Goal: Information Seeking & Learning: Learn about a topic

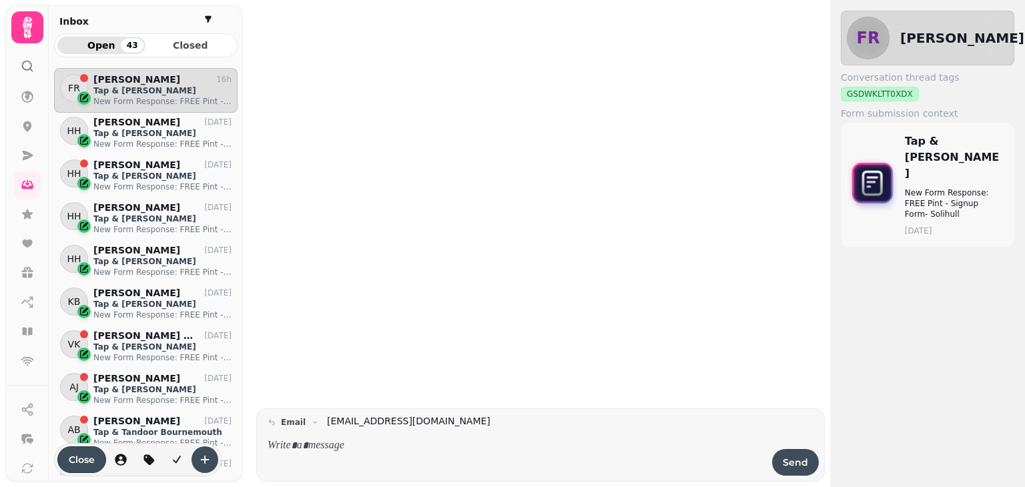
scroll to position [398, 174]
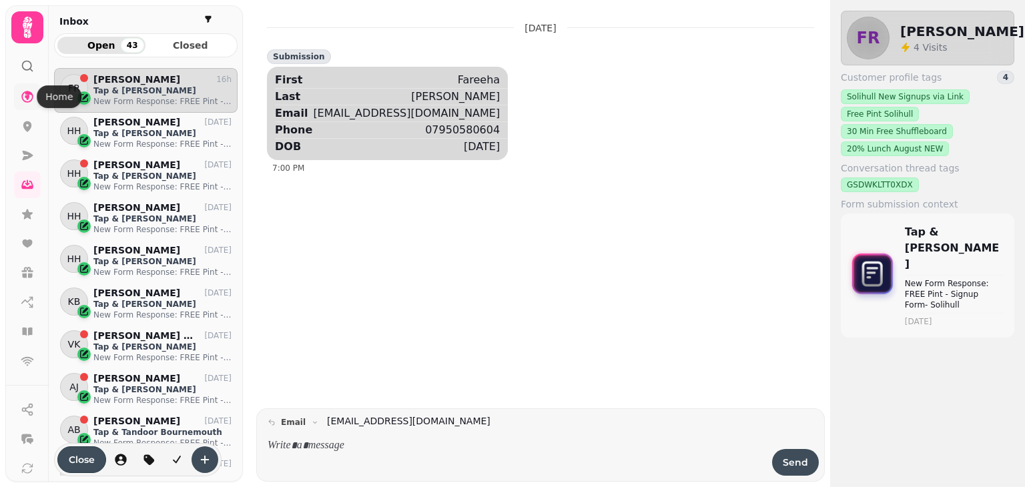
click at [27, 97] on icon at bounding box center [27, 97] width 12 height 12
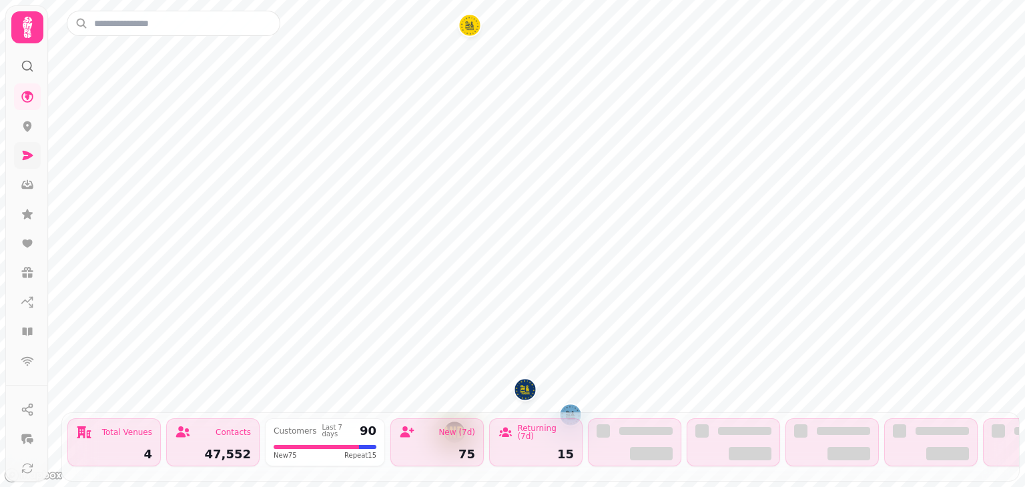
click at [22, 163] on link at bounding box center [27, 155] width 27 height 27
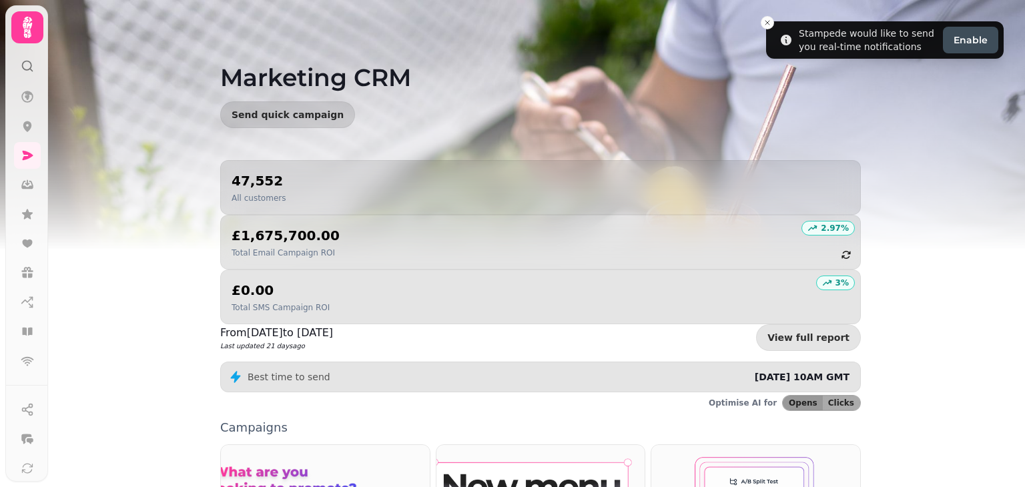
scroll to position [123, 0]
click at [16, 463] on button at bounding box center [27, 463] width 27 height 27
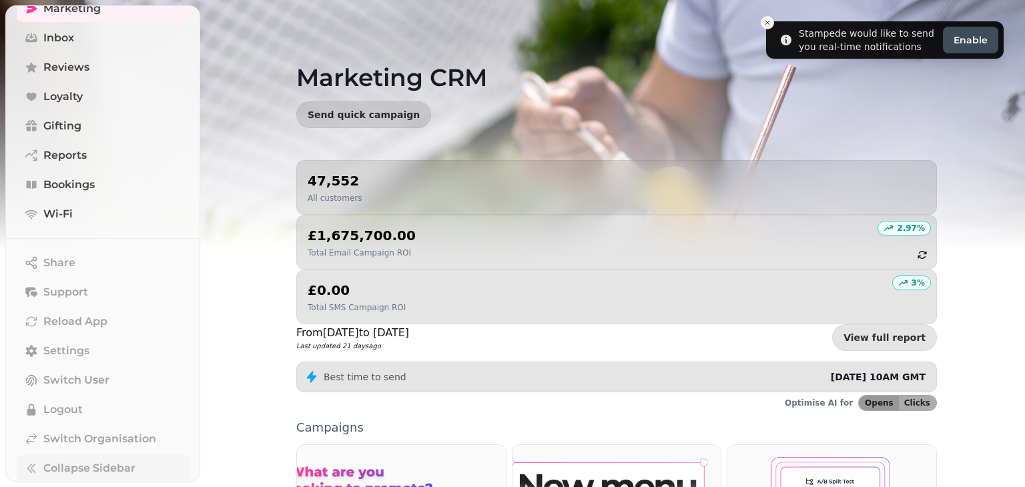
scroll to position [157, 0]
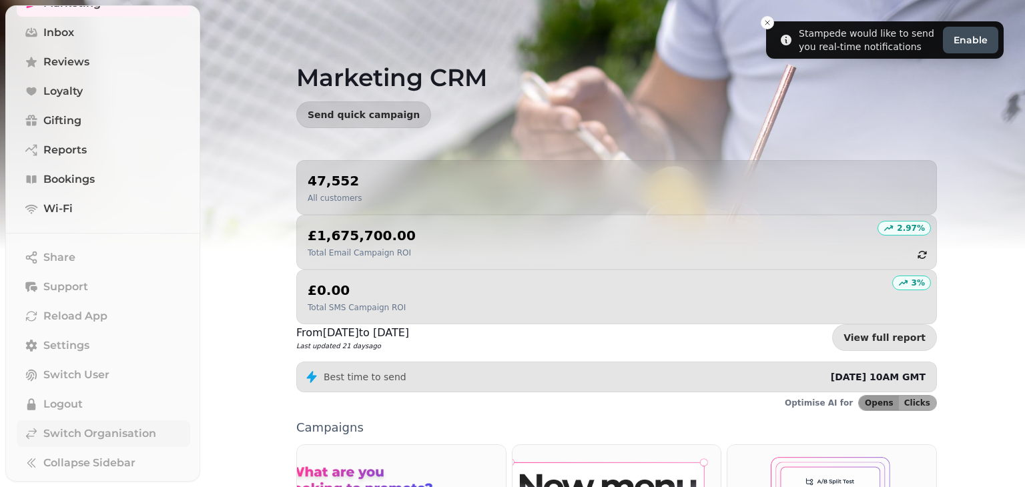
click at [67, 438] on span "Switch Organisation" at bounding box center [99, 434] width 113 height 16
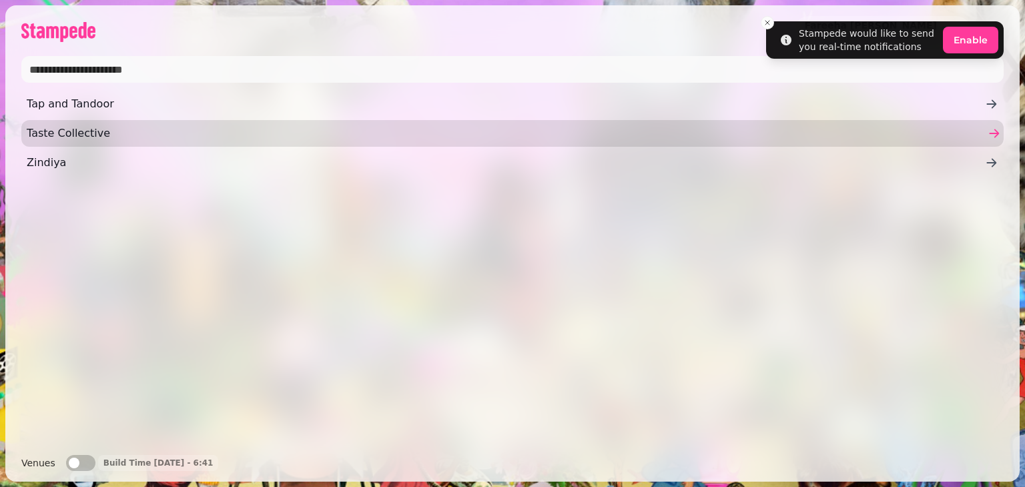
click at [79, 131] on span "Taste Collective" at bounding box center [506, 133] width 958 height 16
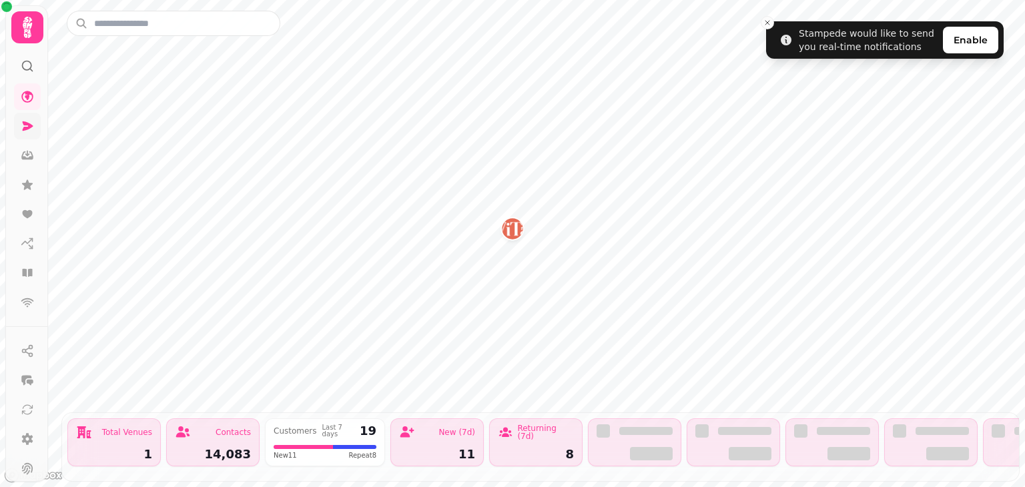
click at [23, 130] on icon at bounding box center [28, 125] width 11 height 9
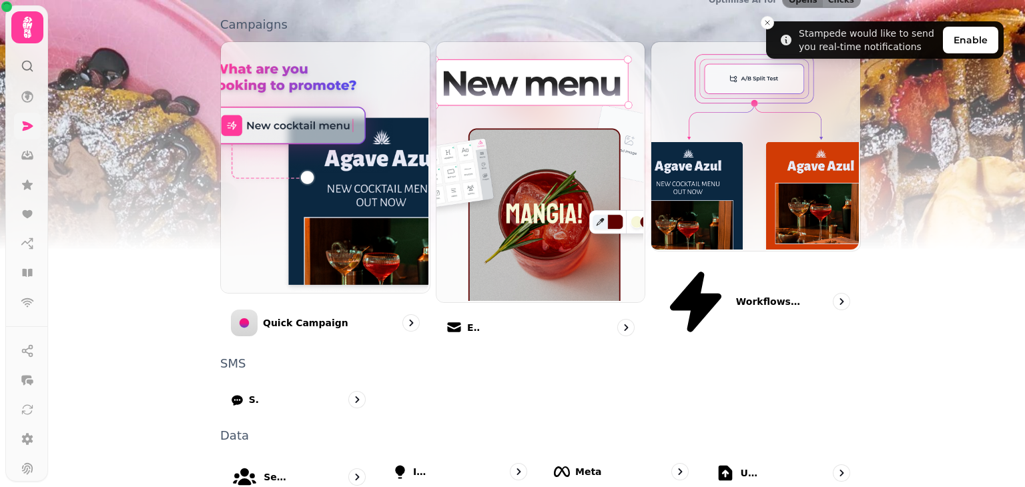
scroll to position [424, 0]
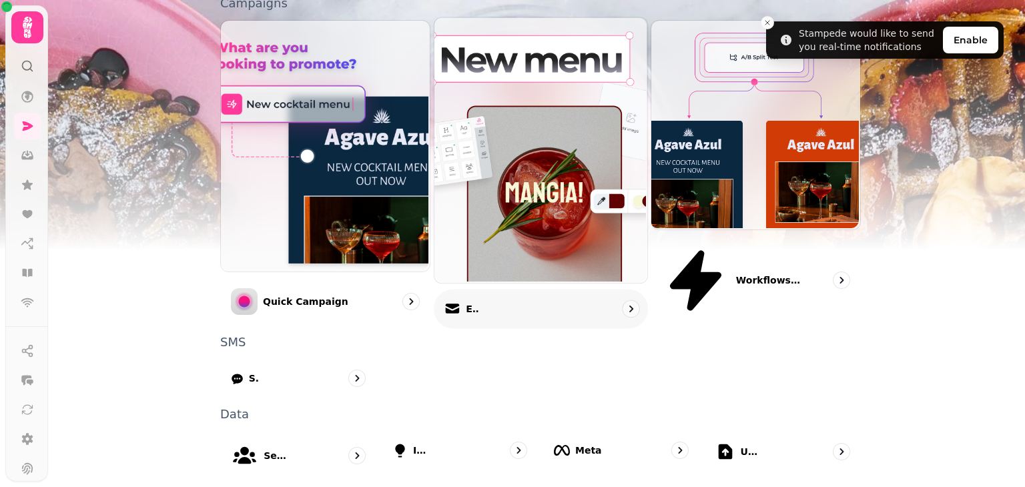
click at [475, 302] on p "Email" at bounding box center [472, 308] width 13 height 13
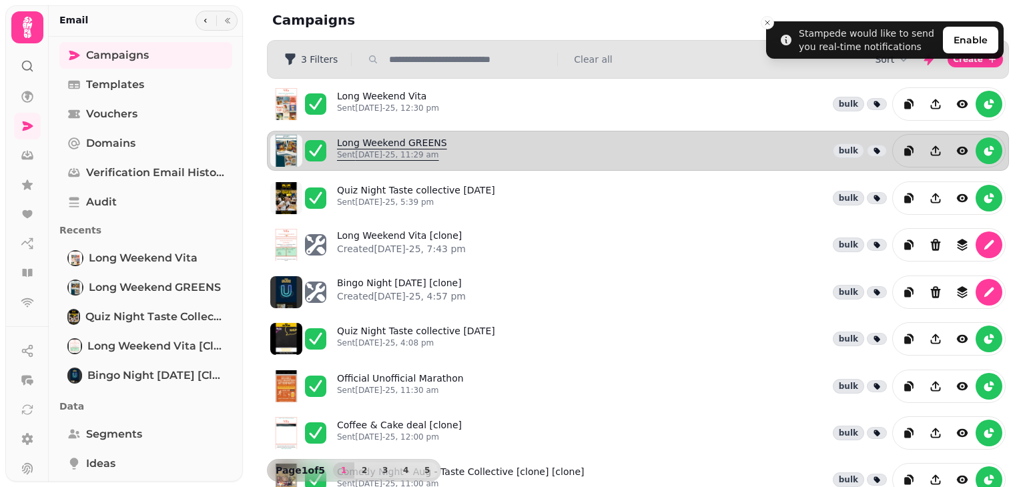
click at [366, 153] on p "Sent [DATE]-25, 11:29 am" at bounding box center [392, 154] width 110 height 11
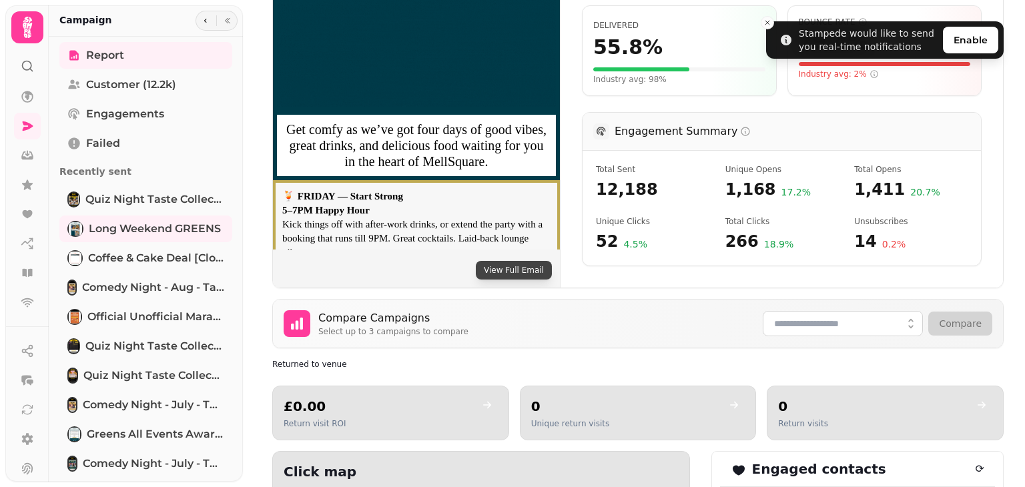
scroll to position [384, 0]
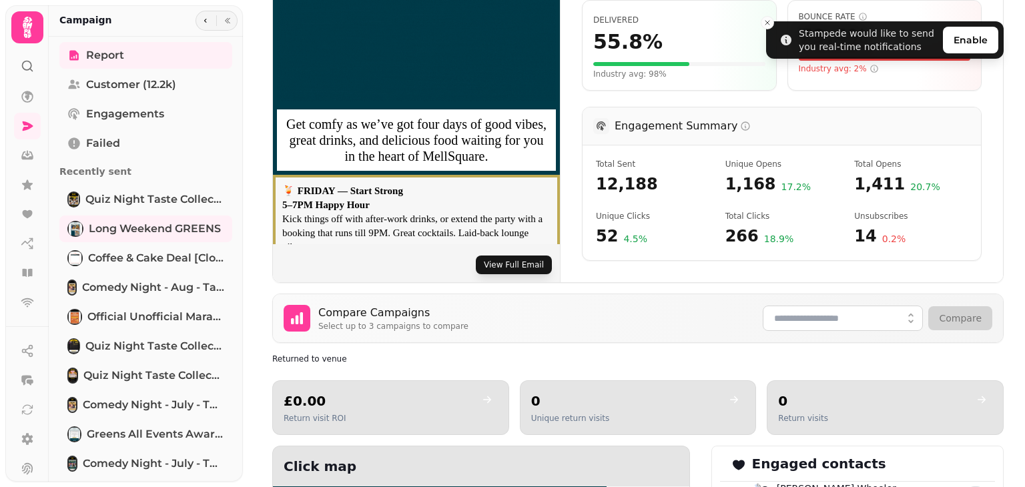
click at [500, 261] on button "View Full Email" at bounding box center [514, 265] width 76 height 19
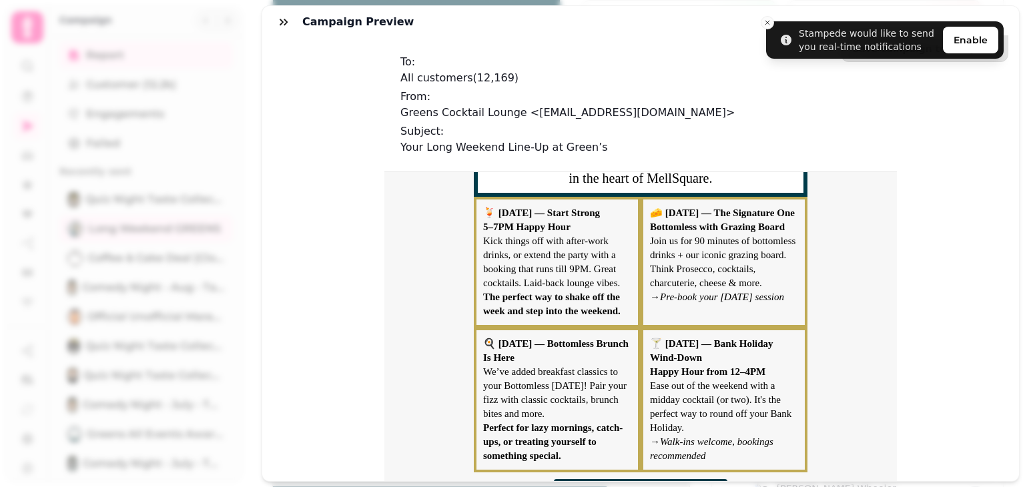
scroll to position [603, 0]
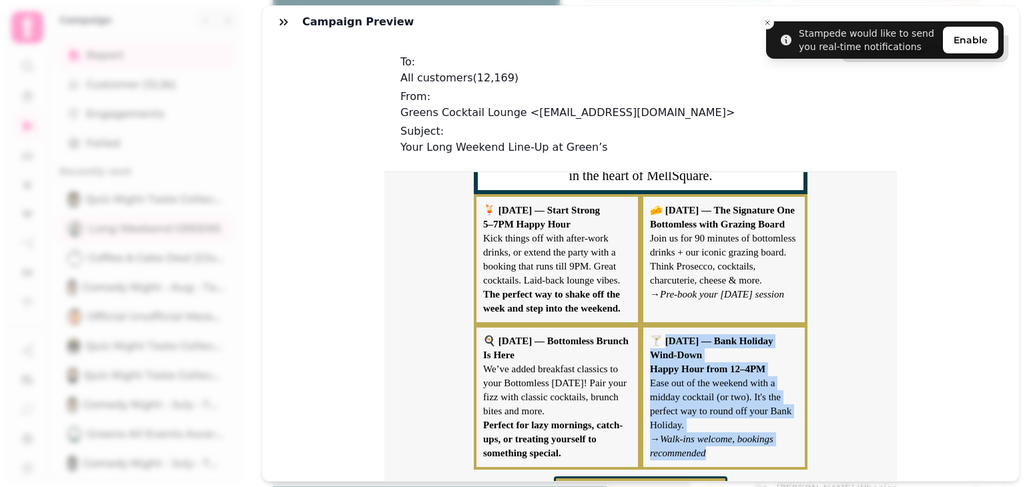
drag, startPoint x: 662, startPoint y: 340, endPoint x: 731, endPoint y: 448, distance: 127.5
click at [731, 448] on p "🍸 [DATE] — Bank Holiday Wind-Down Happy Hour from 12–4PM Ease out of the weeken…" at bounding box center [724, 397] width 148 height 126
copy p "ONDAY — Bank Holiday Wind-Down Happy Hour from 12–4PM Ease out of the weekend w…"
click at [713, 429] on p "🍸 [DATE] — Bank Holiday Wind-Down Happy Hour from 12–4PM Ease out of the weeken…" at bounding box center [724, 397] width 148 height 126
drag, startPoint x: 661, startPoint y: 342, endPoint x: 687, endPoint y: 432, distance: 94.0
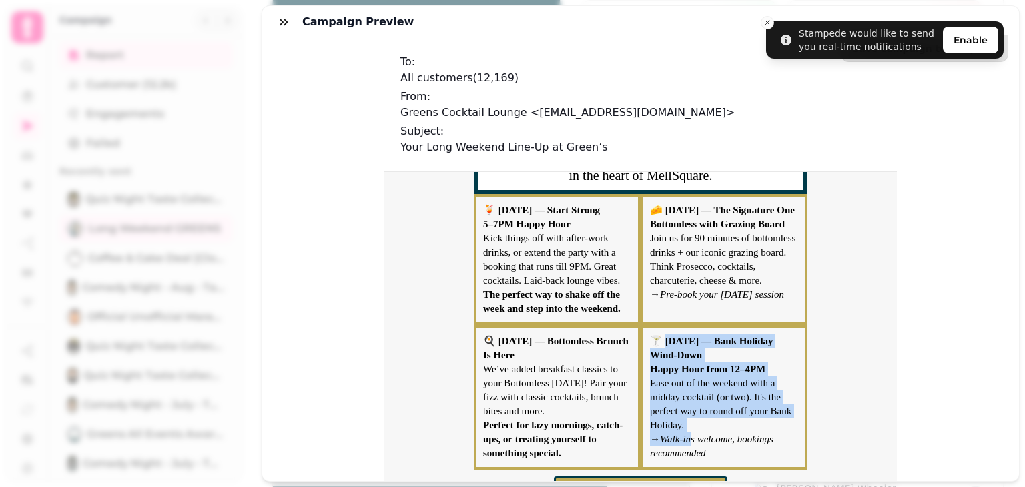
click at [687, 432] on p "🍸 [DATE] — Bank Holiday Wind-Down Happy Hour from 12–4PM Ease out of the weeken…" at bounding box center [724, 397] width 148 height 126
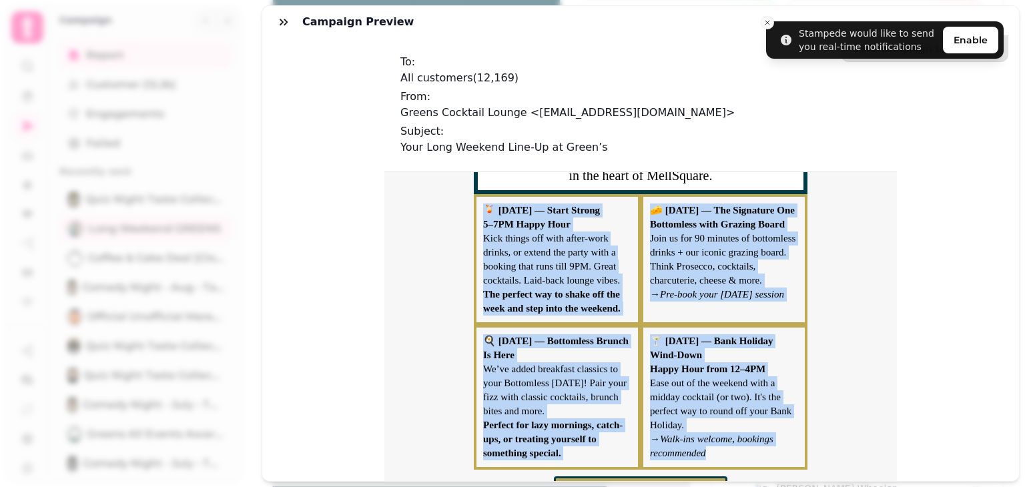
drag, startPoint x: 476, startPoint y: 204, endPoint x: 706, endPoint y: 436, distance: 327.5
click at [706, 436] on td "Four days of sipping, snacking & chilling Get comfy as we’ve got four days of g…" at bounding box center [640, 159] width 513 height 1181
copy td "🍹 [DATE] — Start Strong 5–7PM Happy Hour Kick things off with after-work drinks…"
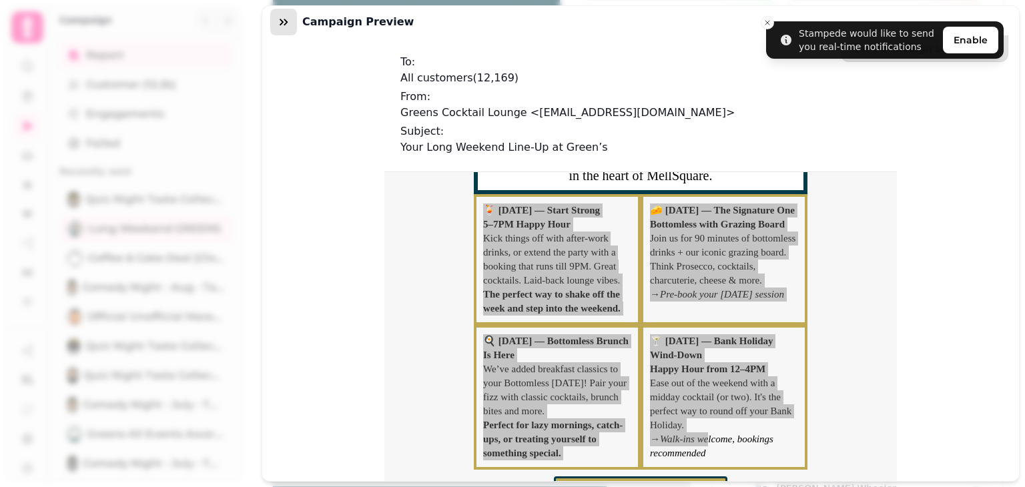
click at [287, 13] on button "button" at bounding box center [283, 22] width 27 height 27
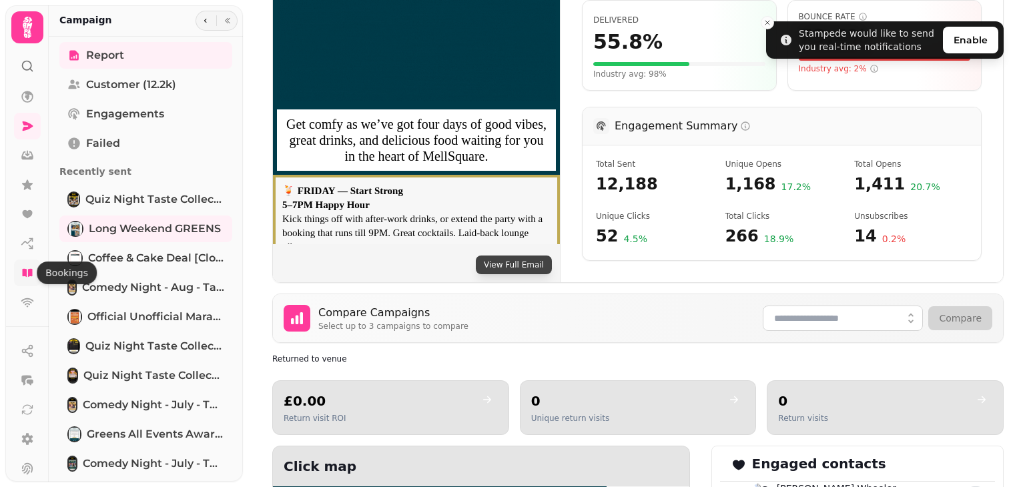
scroll to position [64, 0]
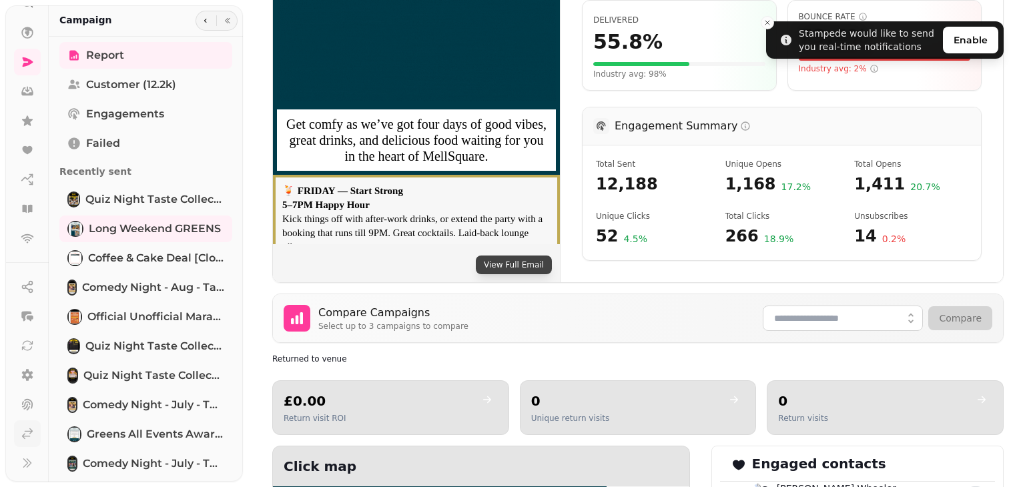
click at [23, 435] on icon at bounding box center [28, 434] width 10 height 10
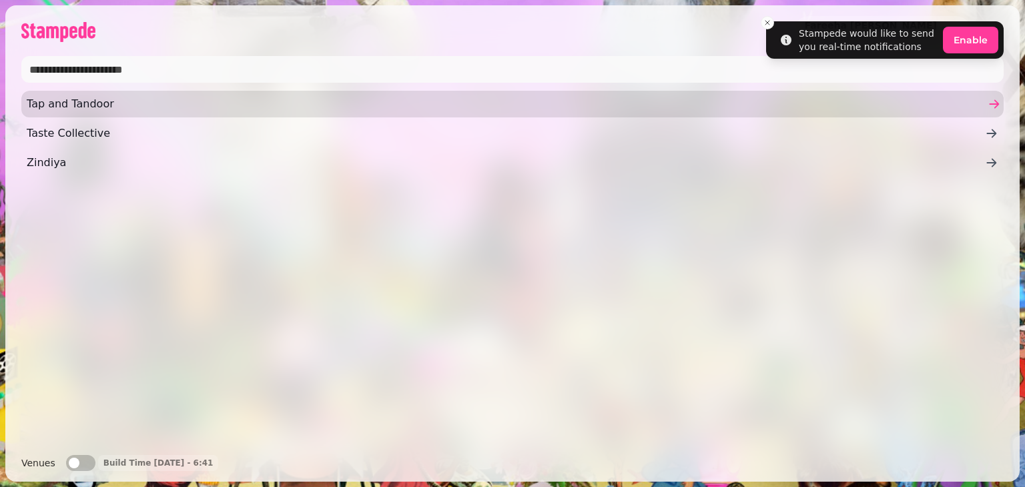
click at [39, 98] on span "Tap and Tandoor" at bounding box center [506, 104] width 958 height 16
